Goal: Task Accomplishment & Management: Manage account settings

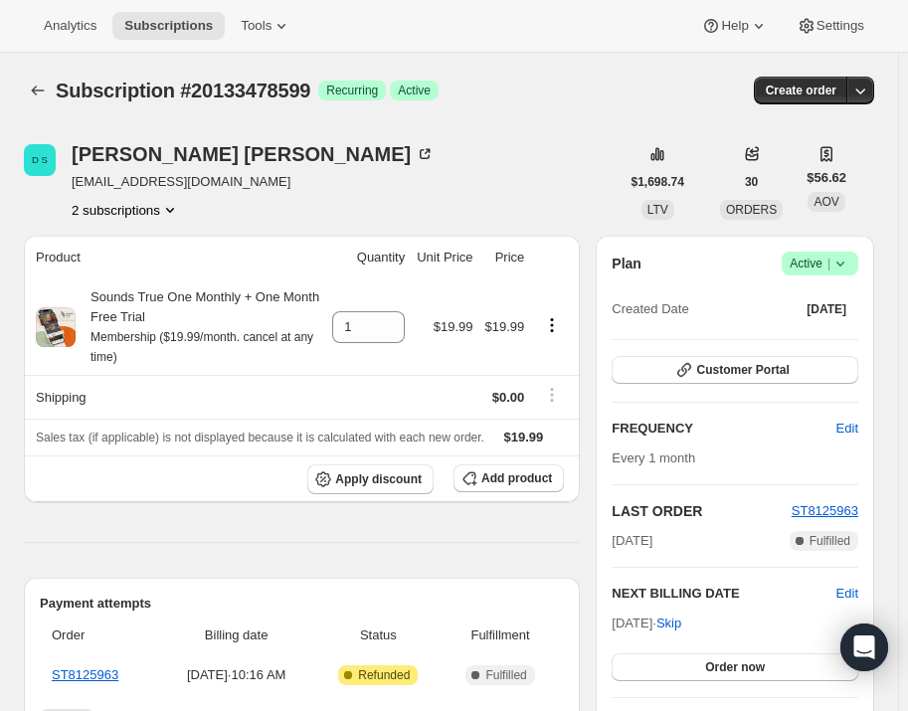
click at [170, 213] on icon "Product actions" at bounding box center [170, 210] width 20 height 20
click at [125, 247] on span "15629680839" at bounding box center [98, 246] width 80 height 15
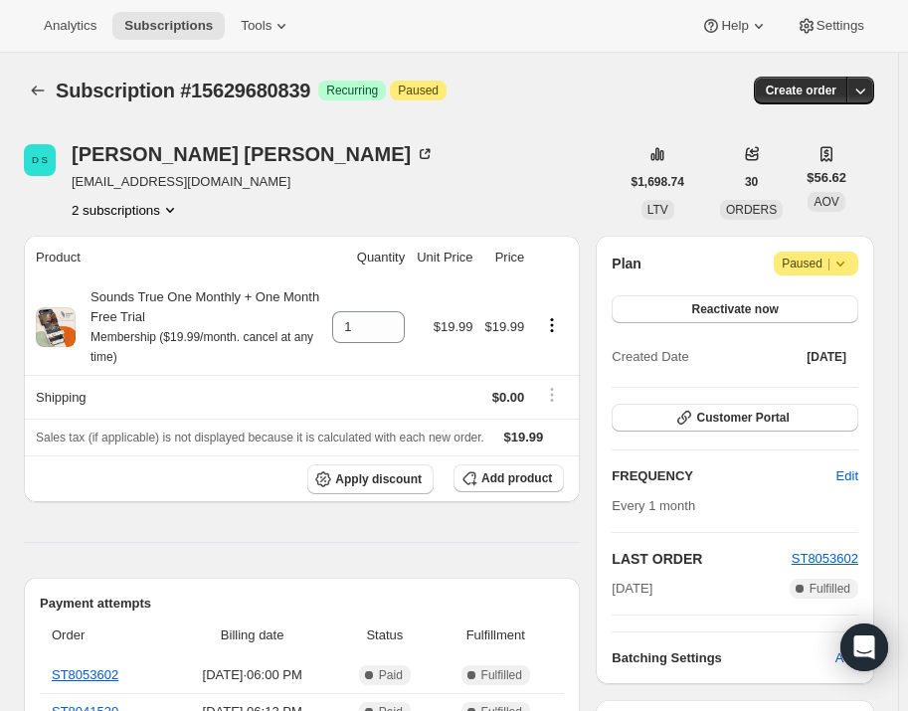
click at [153, 201] on button "2 subscriptions" at bounding box center [126, 210] width 108 height 20
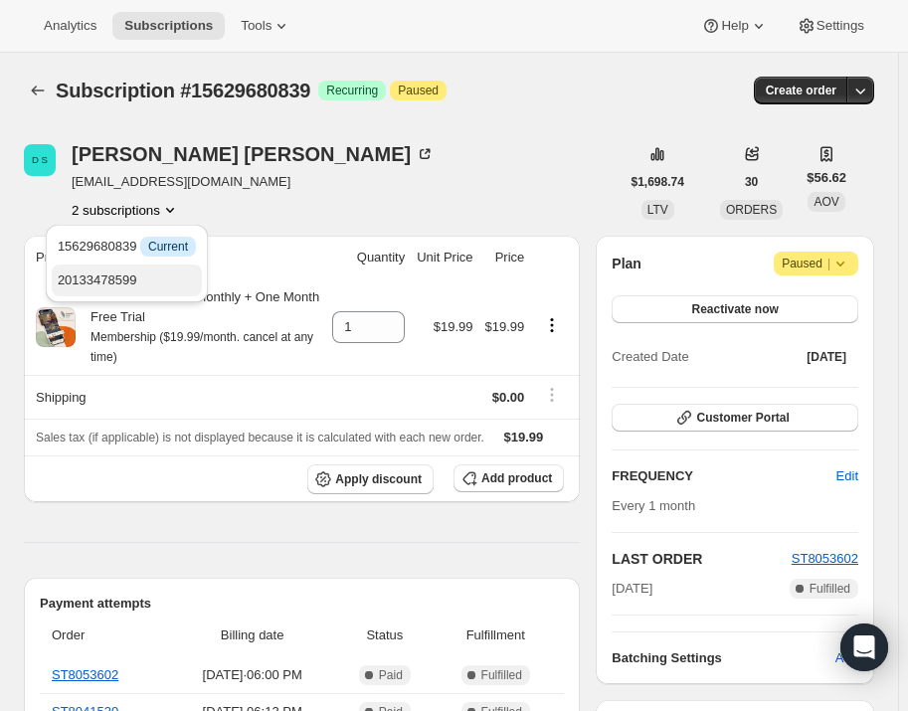
click at [144, 279] on span "20133478599" at bounding box center [127, 281] width 138 height 20
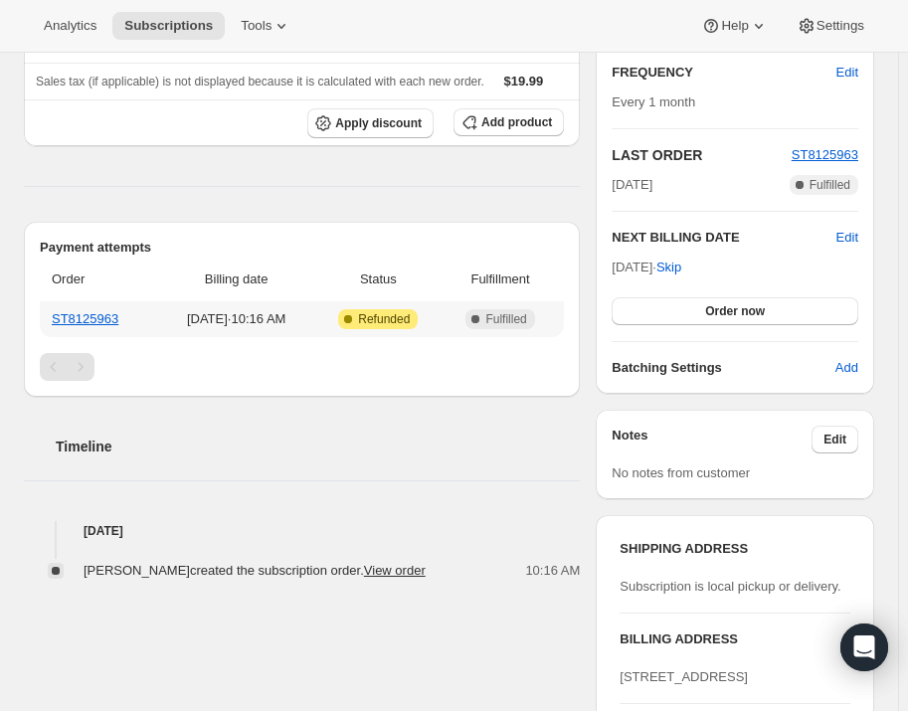
scroll to position [90, 0]
